Goal: Navigation & Orientation: Find specific page/section

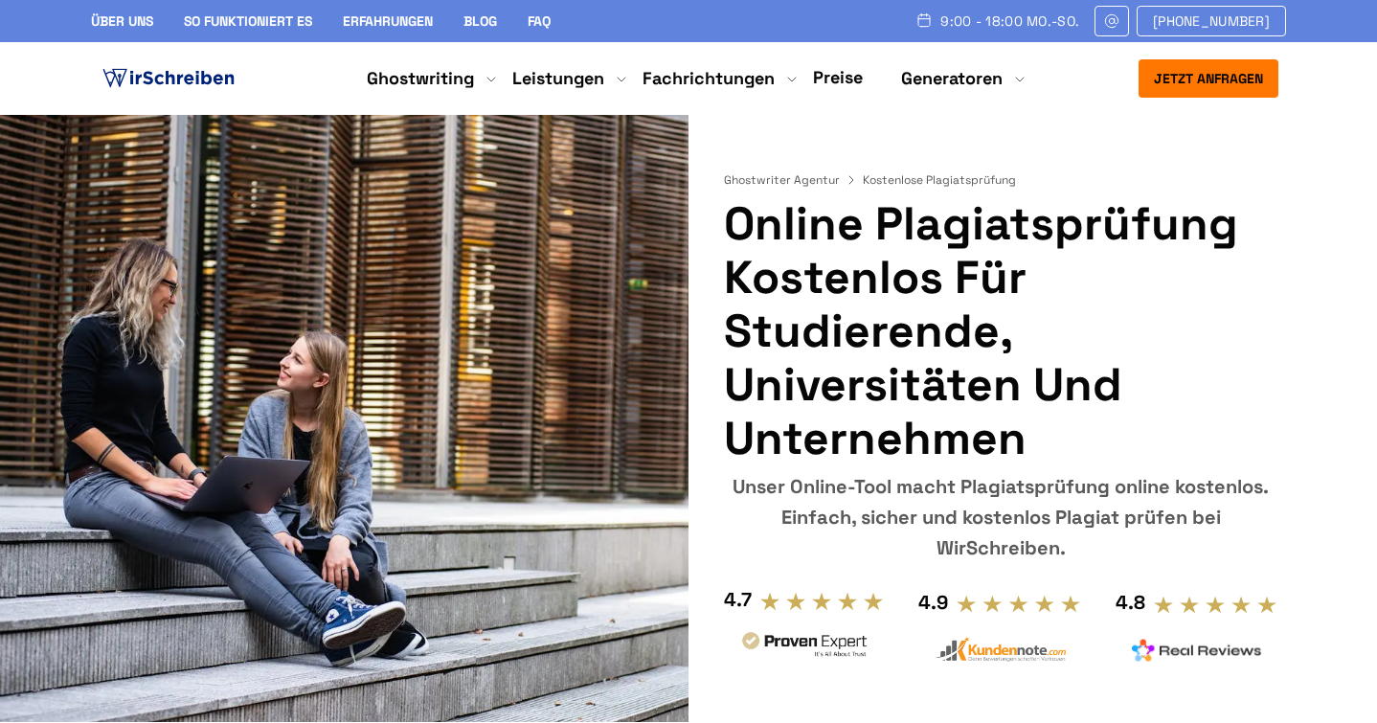
click at [848, 79] on link "Preise" at bounding box center [838, 77] width 50 height 22
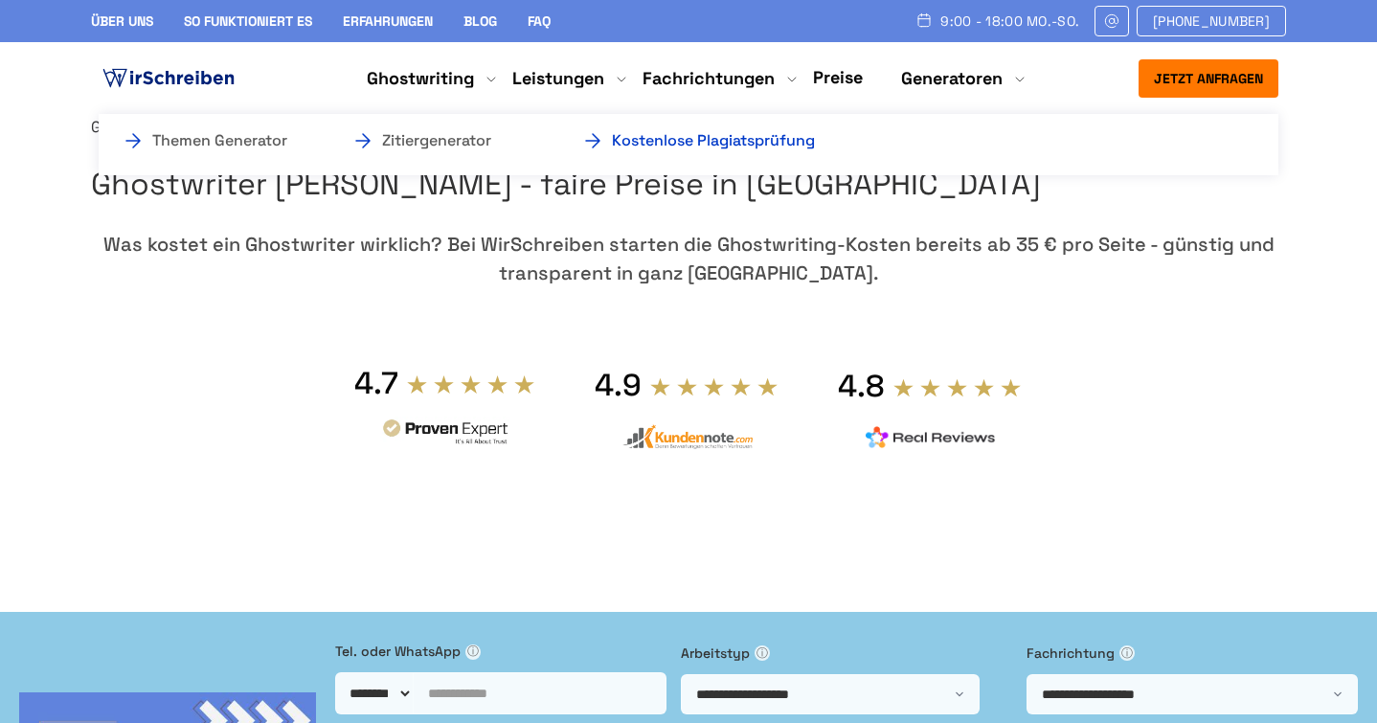
click at [773, 140] on link "Kostenlose Plagiatsprüfung" at bounding box center [677, 140] width 192 height 23
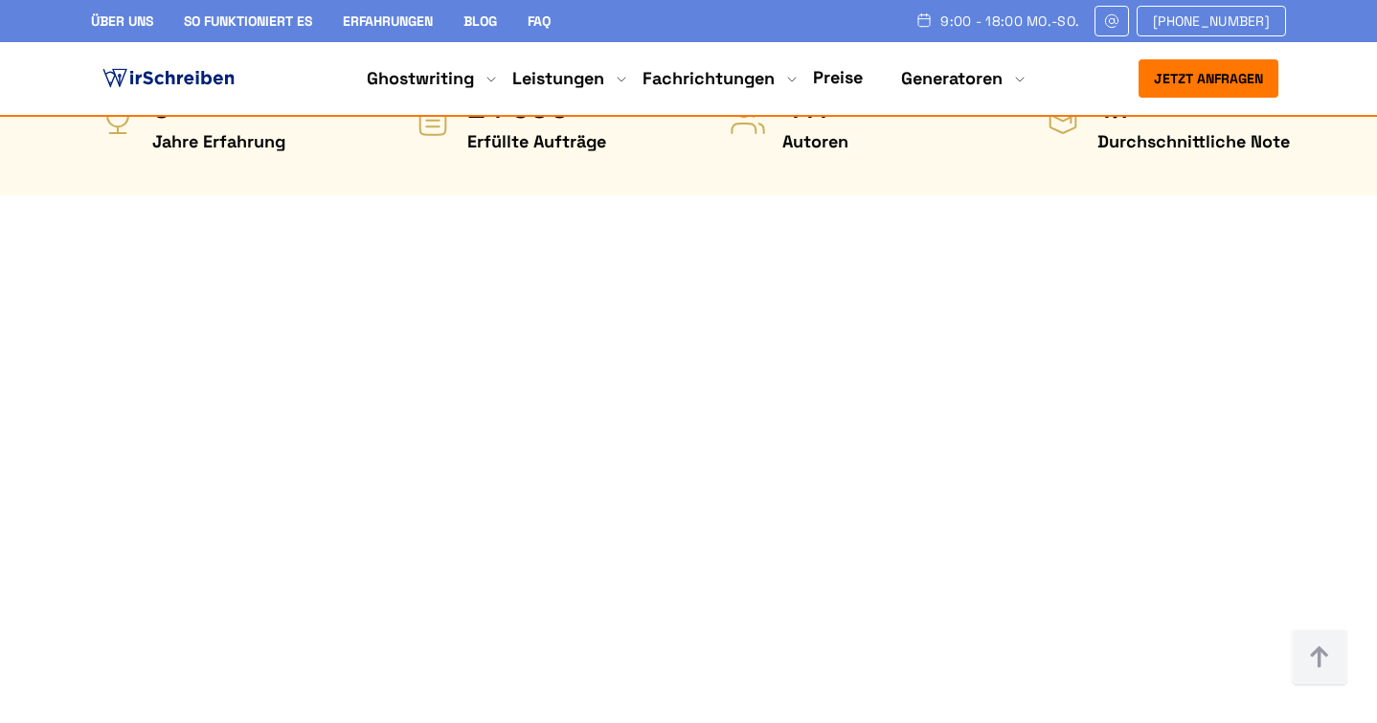
scroll to position [1050, 0]
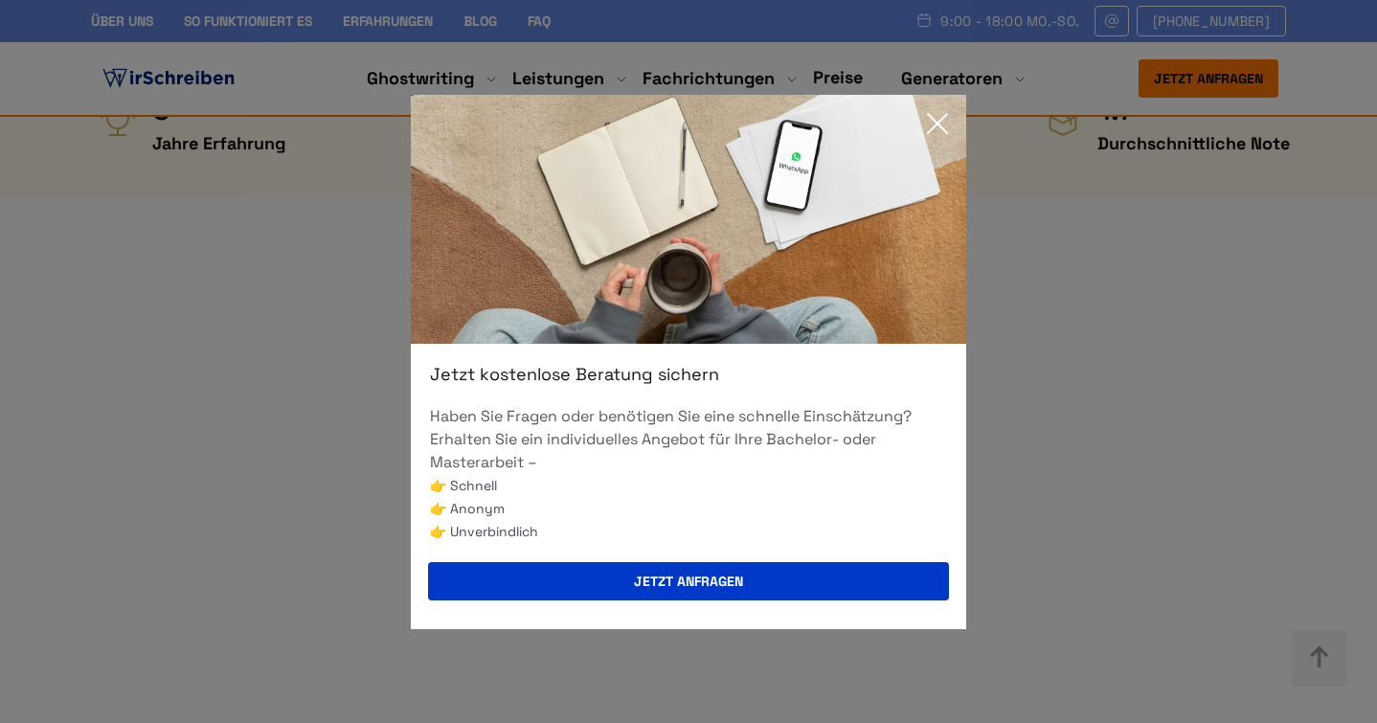
click at [941, 123] on icon at bounding box center [937, 123] width 38 height 38
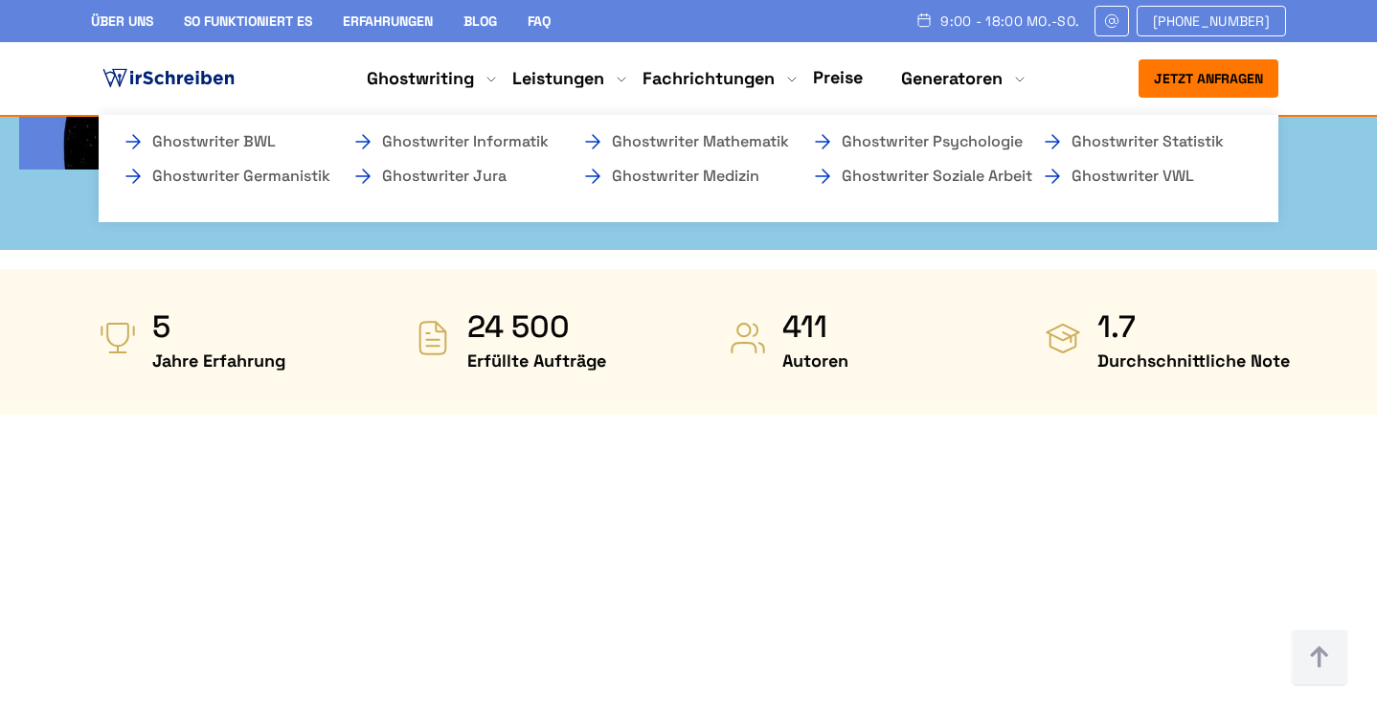
scroll to position [832, 0]
